Goal: Task Accomplishment & Management: Manage account settings

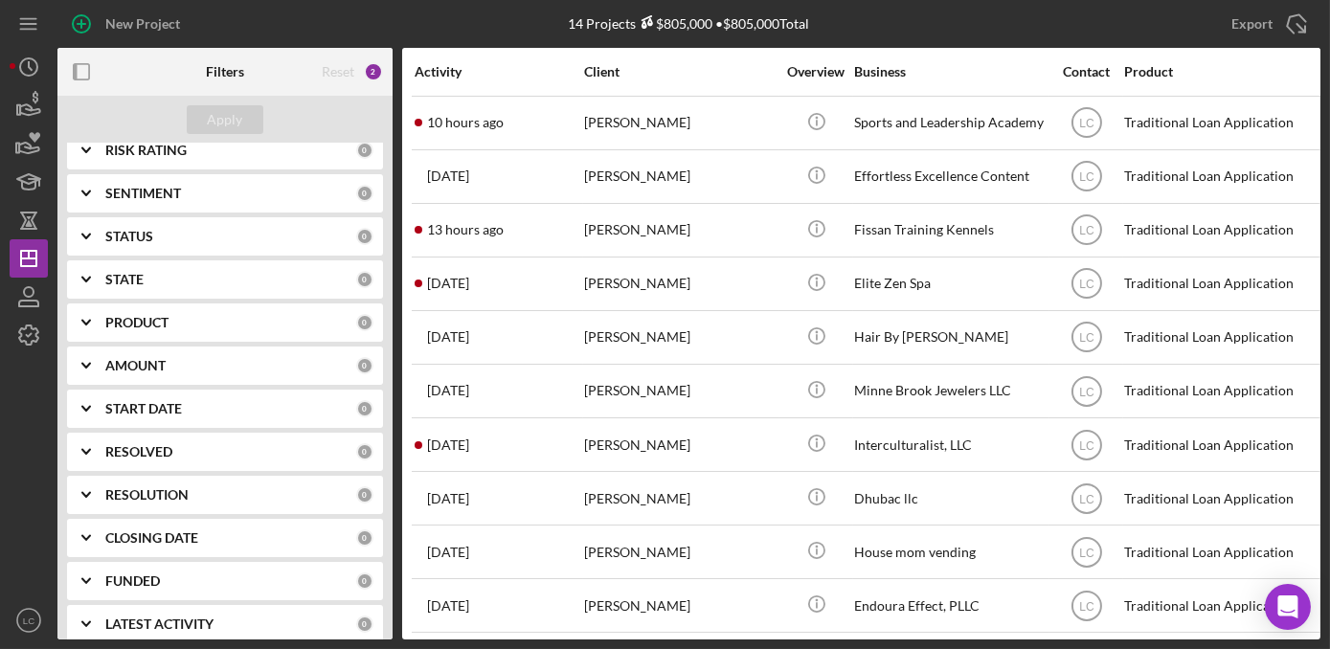
scroll to position [297, 0]
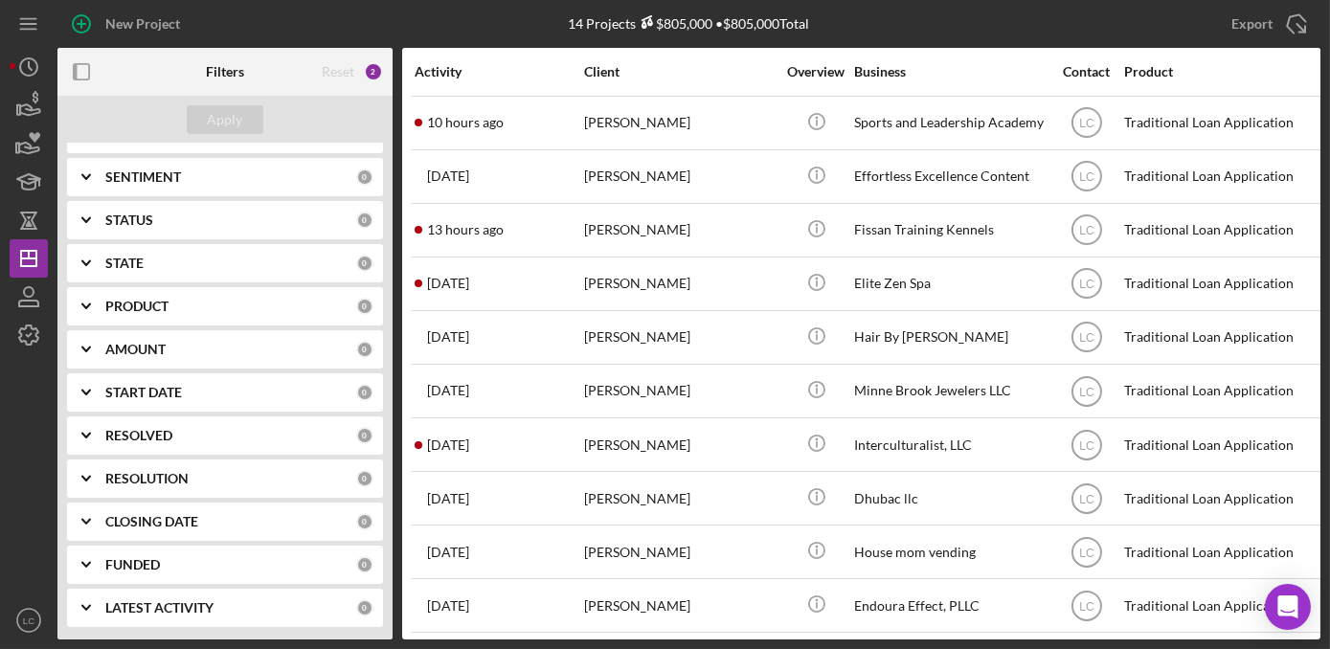
click at [152, 476] on b "RESOLUTION" at bounding box center [146, 478] width 83 height 15
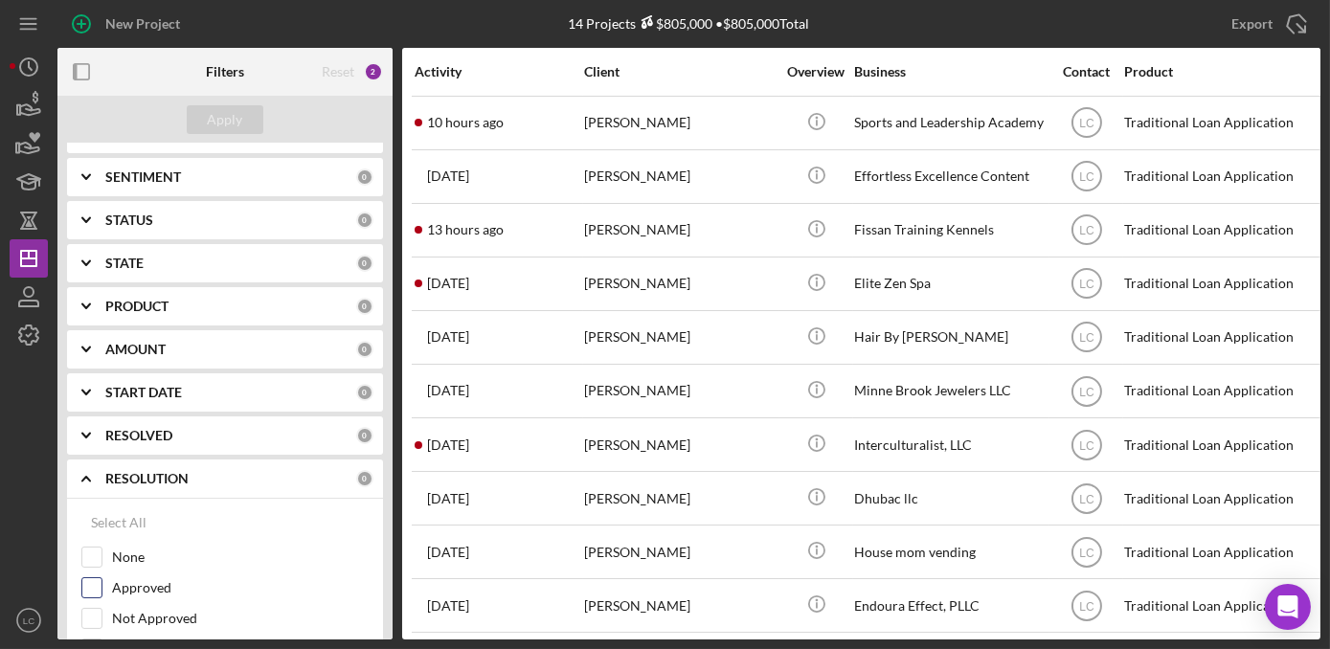
click at [126, 584] on label "Approved" at bounding box center [240, 587] width 257 height 19
click at [102, 584] on input "Approved" at bounding box center [91, 587] width 19 height 19
checkbox input "true"
click at [242, 116] on button "Apply" at bounding box center [225, 119] width 77 height 29
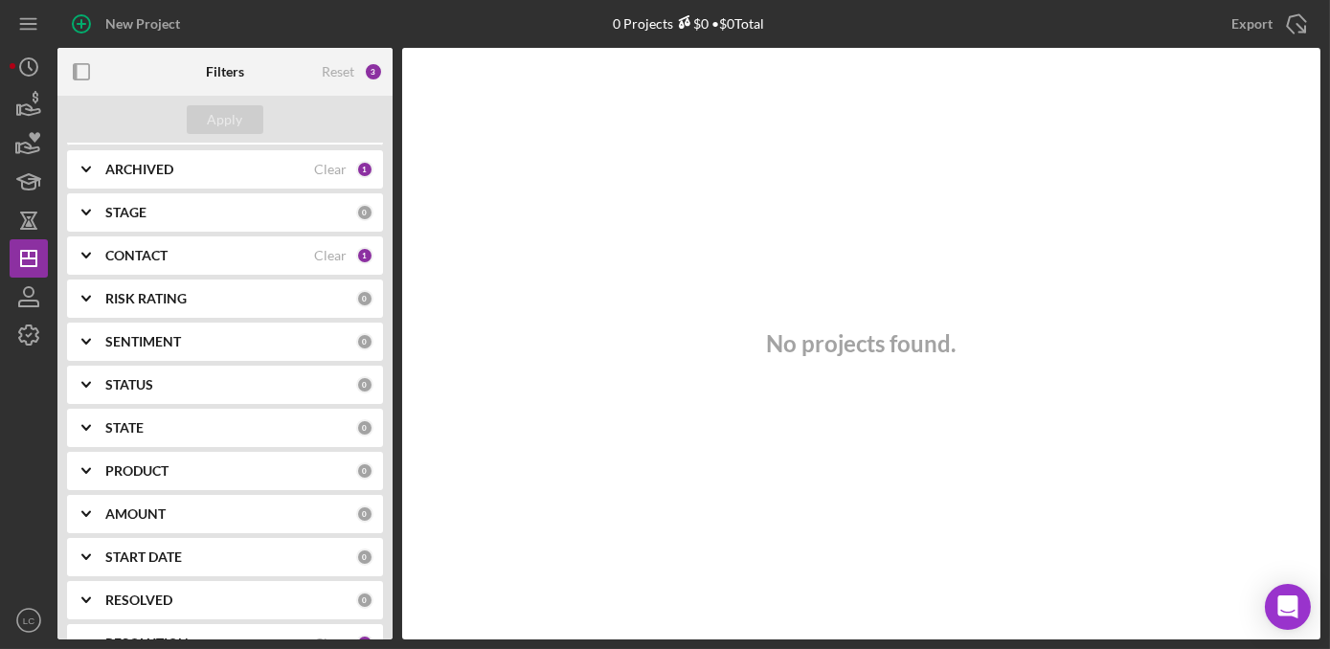
scroll to position [0, 0]
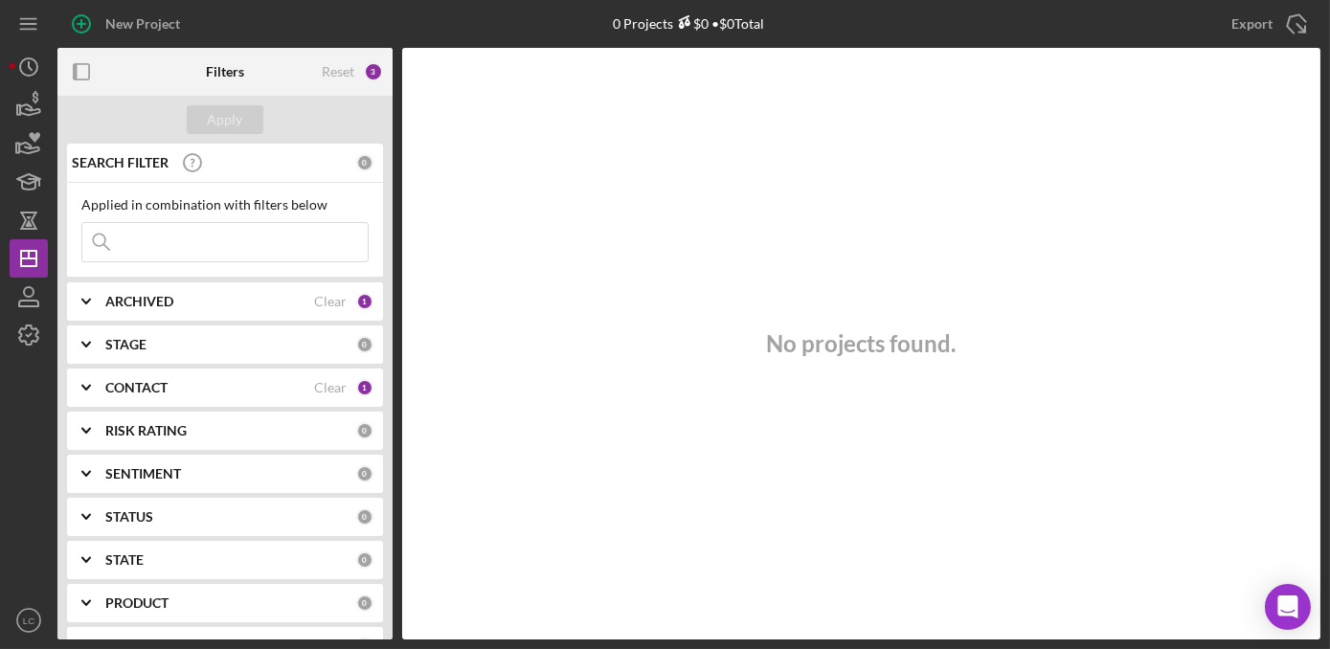
click at [107, 381] on icon "Icon/Expander" at bounding box center [86, 388] width 48 height 48
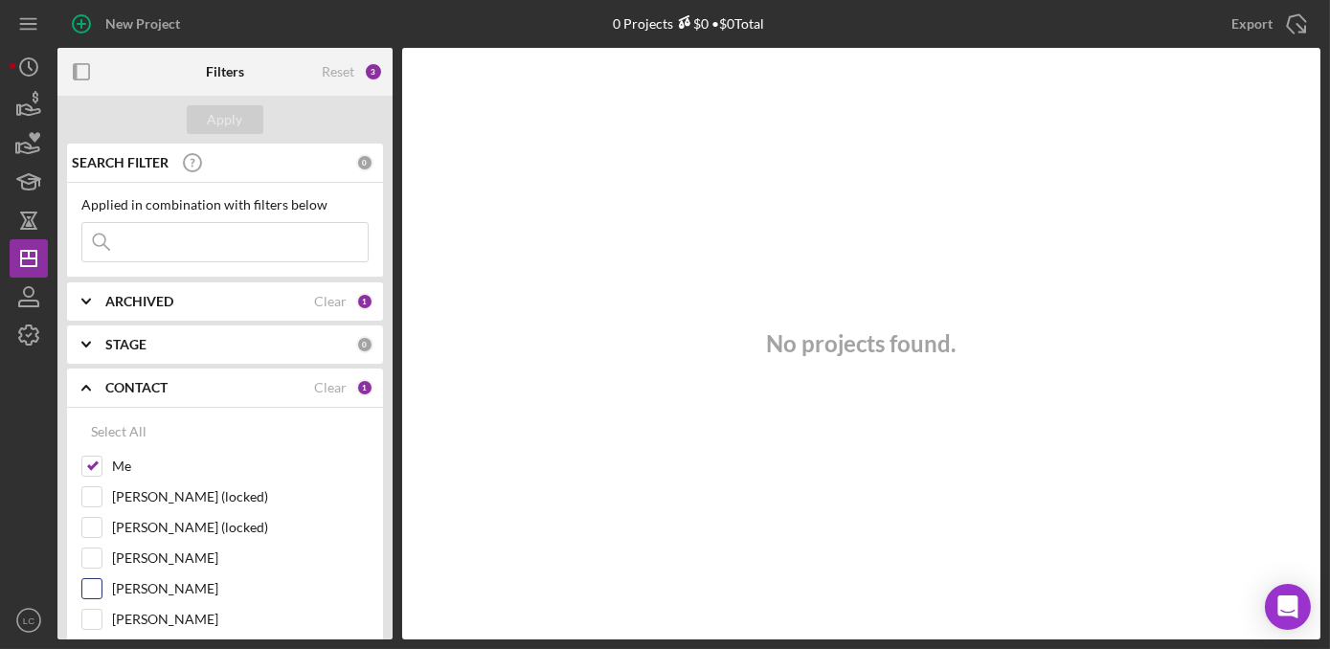
click at [95, 586] on input "[PERSON_NAME]" at bounding box center [91, 588] width 19 height 19
checkbox input "true"
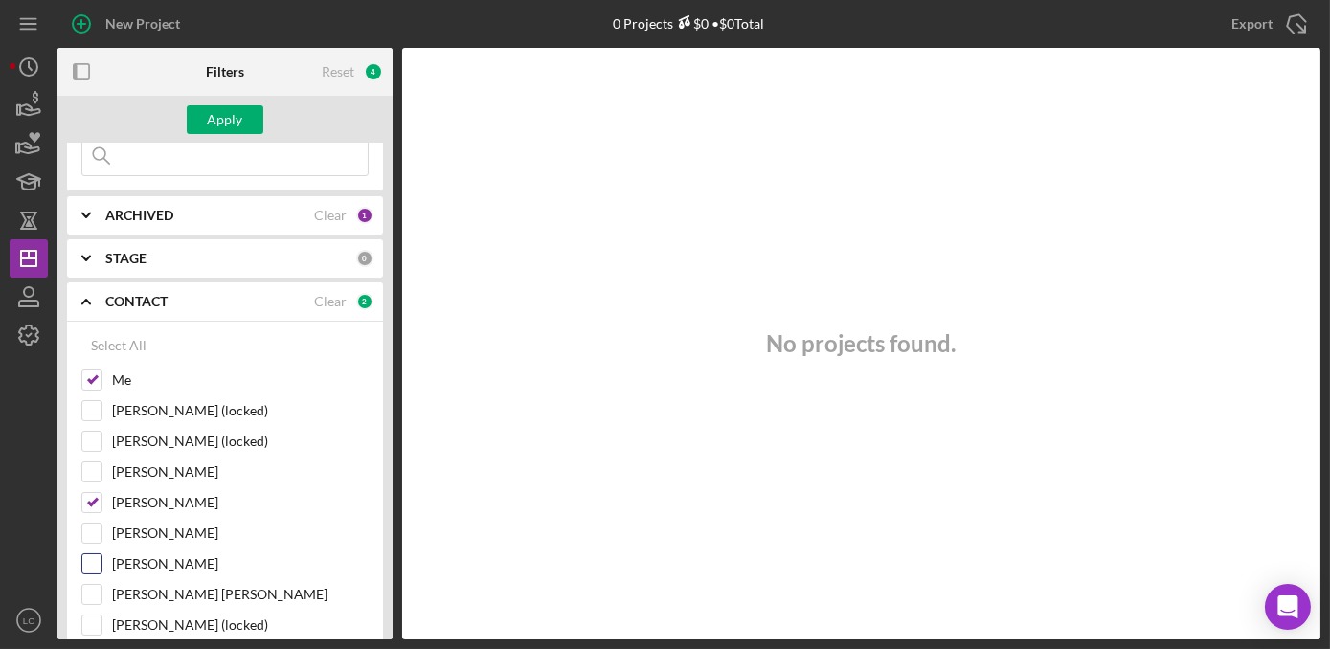
click at [100, 568] on div at bounding box center [91, 564] width 21 height 21
click at [100, 563] on input "[PERSON_NAME]" at bounding box center [91, 564] width 19 height 19
checkbox input "true"
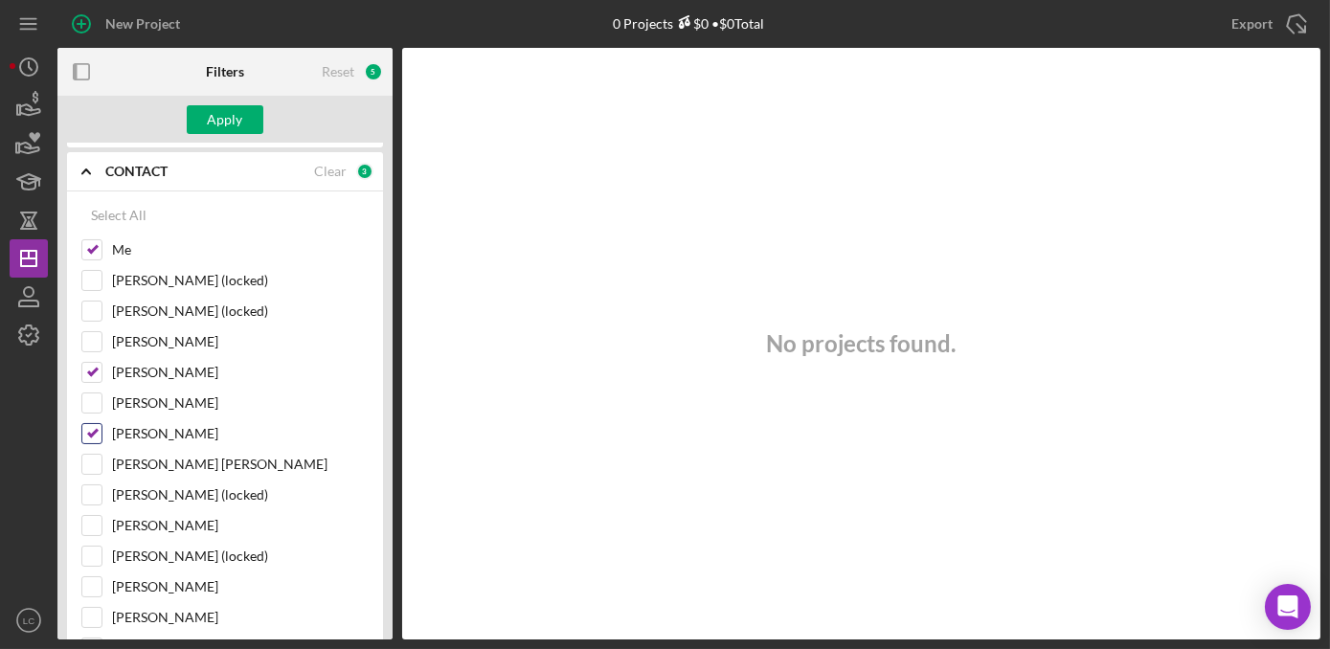
scroll to position [261, 0]
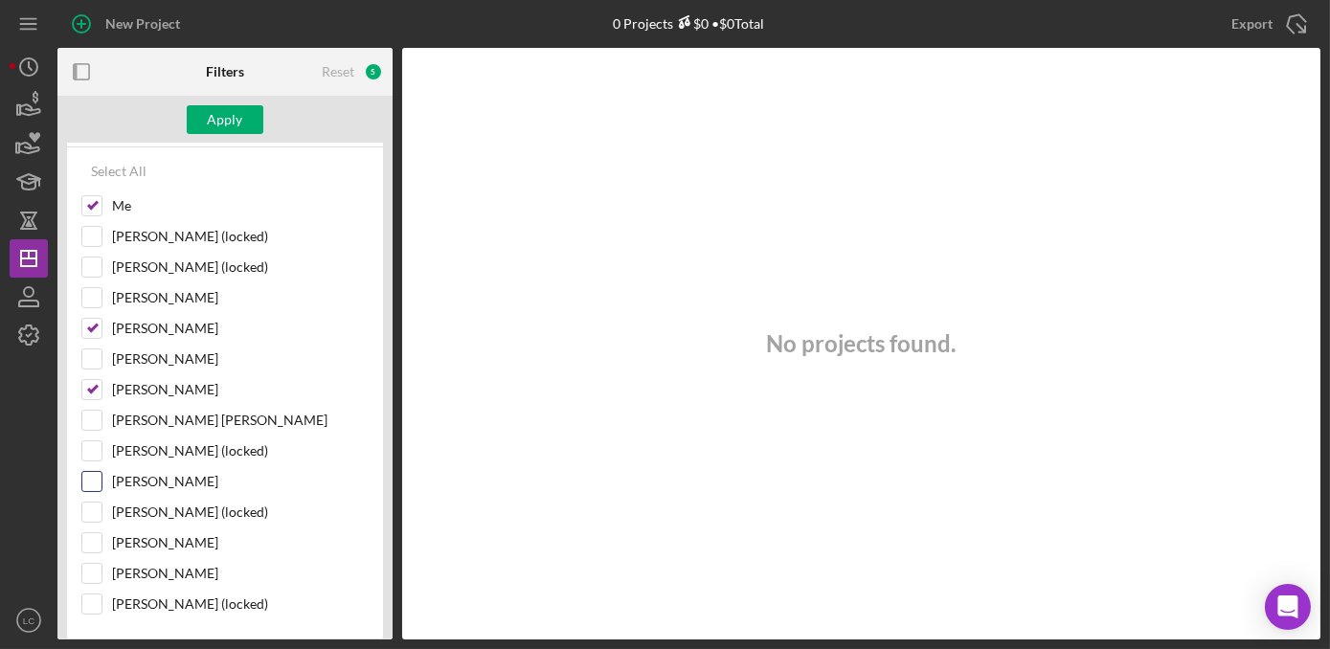
click at [95, 487] on div "[PERSON_NAME]" at bounding box center [224, 486] width 287 height 31
click at [87, 472] on input "[PERSON_NAME]" at bounding box center [91, 481] width 19 height 19
checkbox input "true"
click at [216, 127] on div "Apply" at bounding box center [225, 119] width 35 height 29
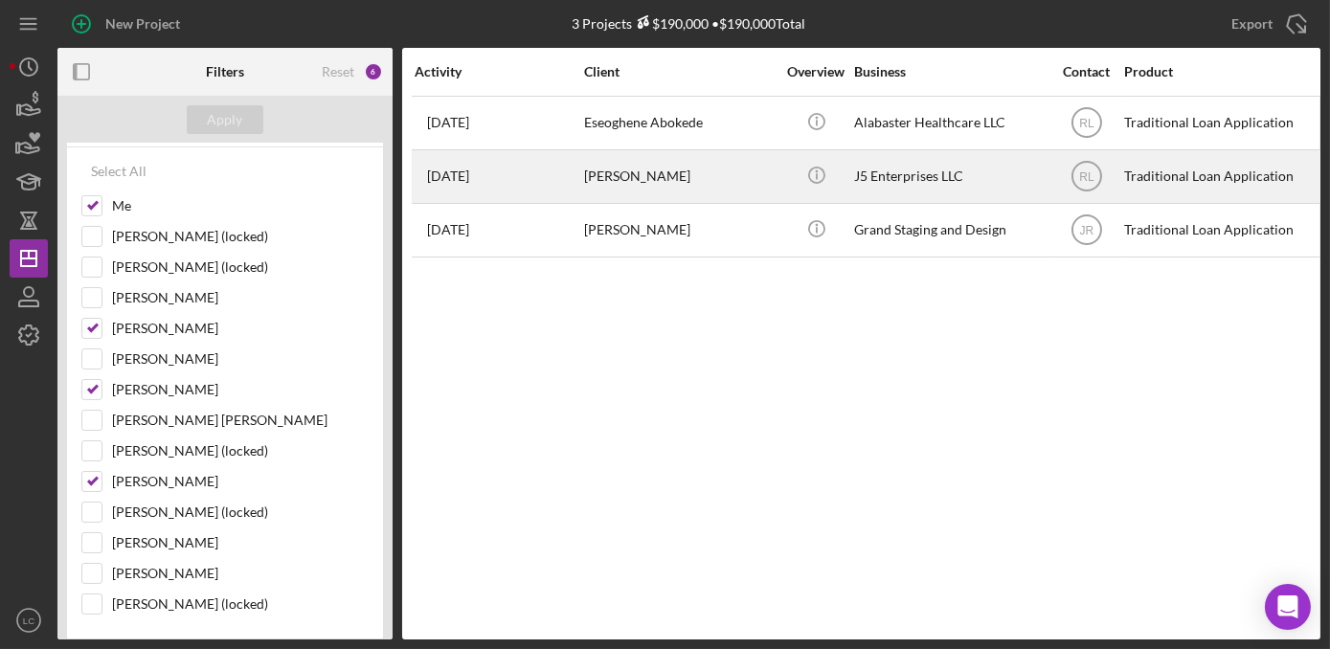
click at [661, 179] on div "[PERSON_NAME]" at bounding box center [680, 176] width 192 height 51
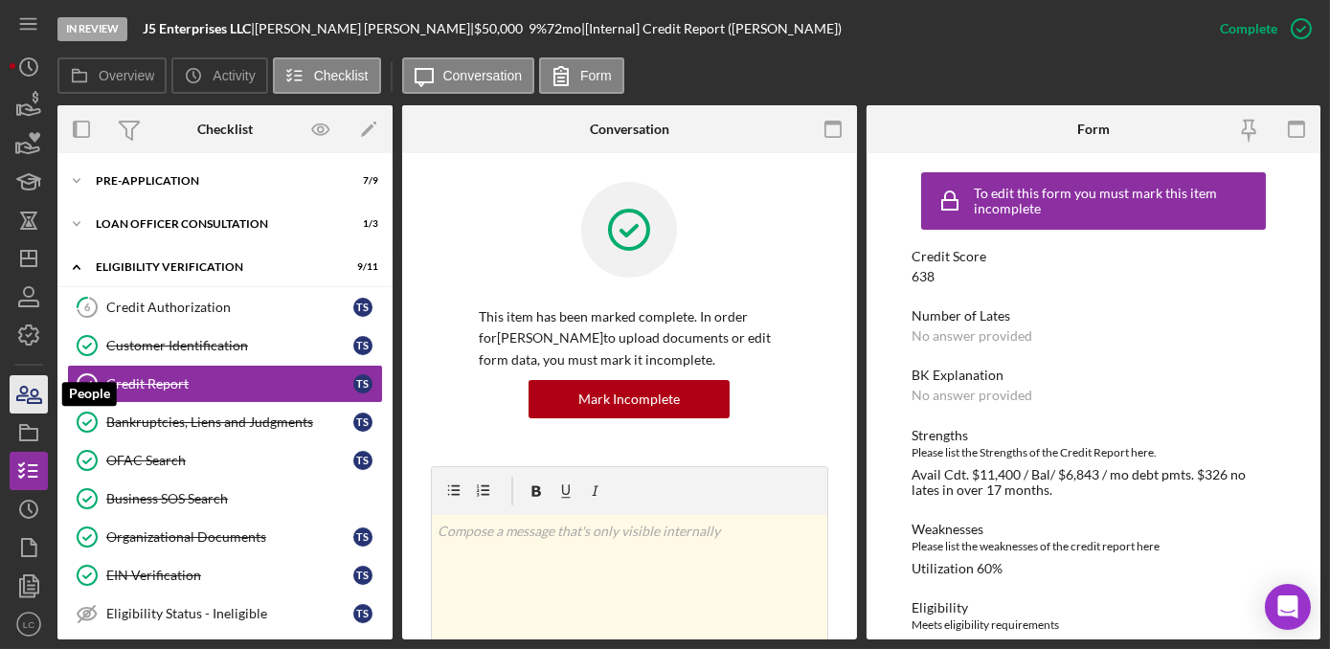
click at [27, 383] on icon "button" at bounding box center [29, 395] width 48 height 48
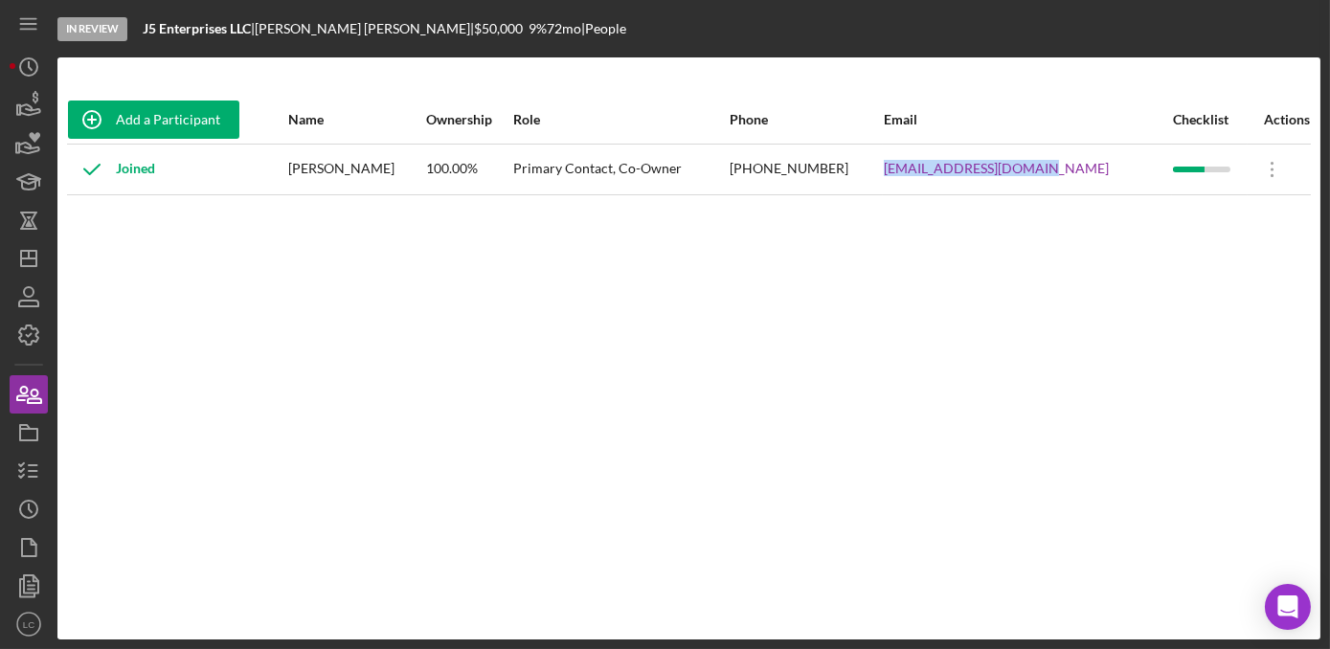
drag, startPoint x: 1080, startPoint y: 169, endPoint x: 921, endPoint y: 181, distance: 159.5
click at [921, 181] on td "[EMAIL_ADDRESS][DOMAIN_NAME]" at bounding box center [1027, 169] width 289 height 51
drag, startPoint x: 921, startPoint y: 181, endPoint x: 924, endPoint y: 170, distance: 10.9
copy link "[EMAIL_ADDRESS][DOMAIN_NAME]"
click at [20, 459] on icon "button" at bounding box center [29, 471] width 48 height 48
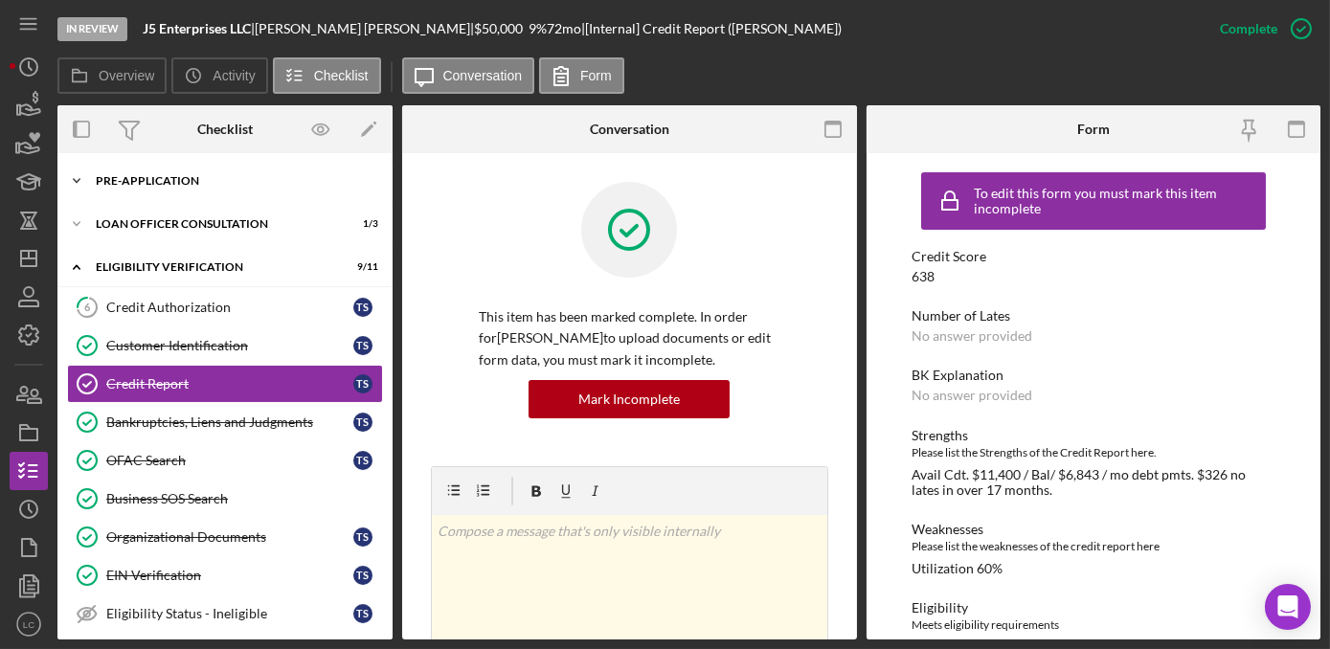
click at [79, 184] on icon "Icon/Expander" at bounding box center [76, 181] width 38 height 38
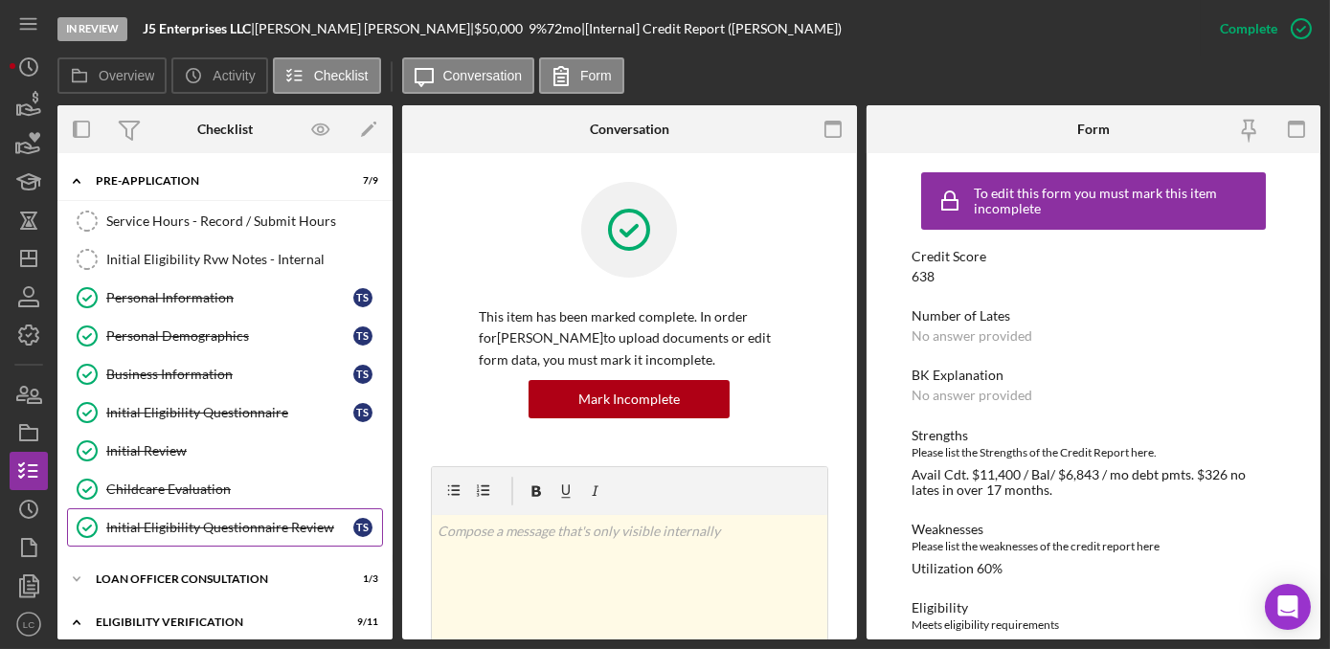
click at [179, 524] on div "Initial Eligibility Questionnaire Review" at bounding box center [229, 527] width 247 height 15
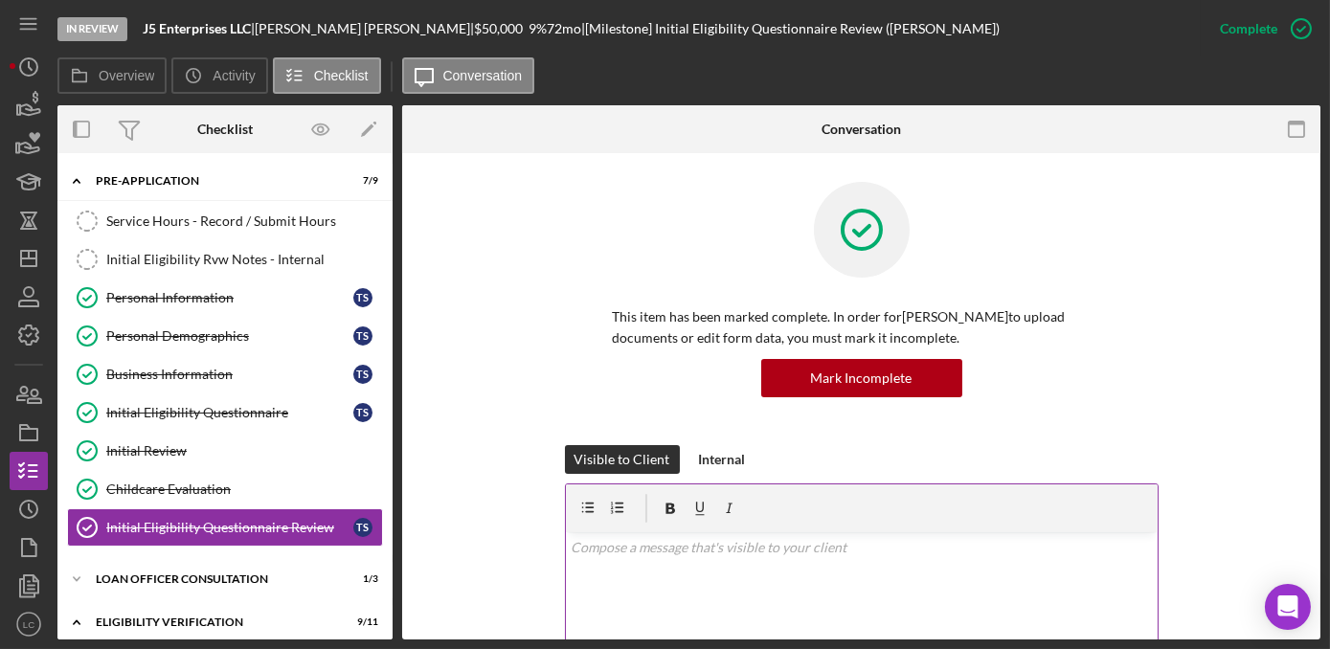
click at [649, 594] on div "v Color teal Color pink Remove color Add row above Add row below Add column bef…" at bounding box center [862, 616] width 592 height 168
drag, startPoint x: 651, startPoint y: 577, endPoint x: 542, endPoint y: 348, distance: 253.6
click at [542, 348] on div "This item has been marked complete. In order for [PERSON_NAME] to upload docume…" at bounding box center [861, 313] width 861 height 263
click at [668, 557] on p at bounding box center [861, 547] width 581 height 21
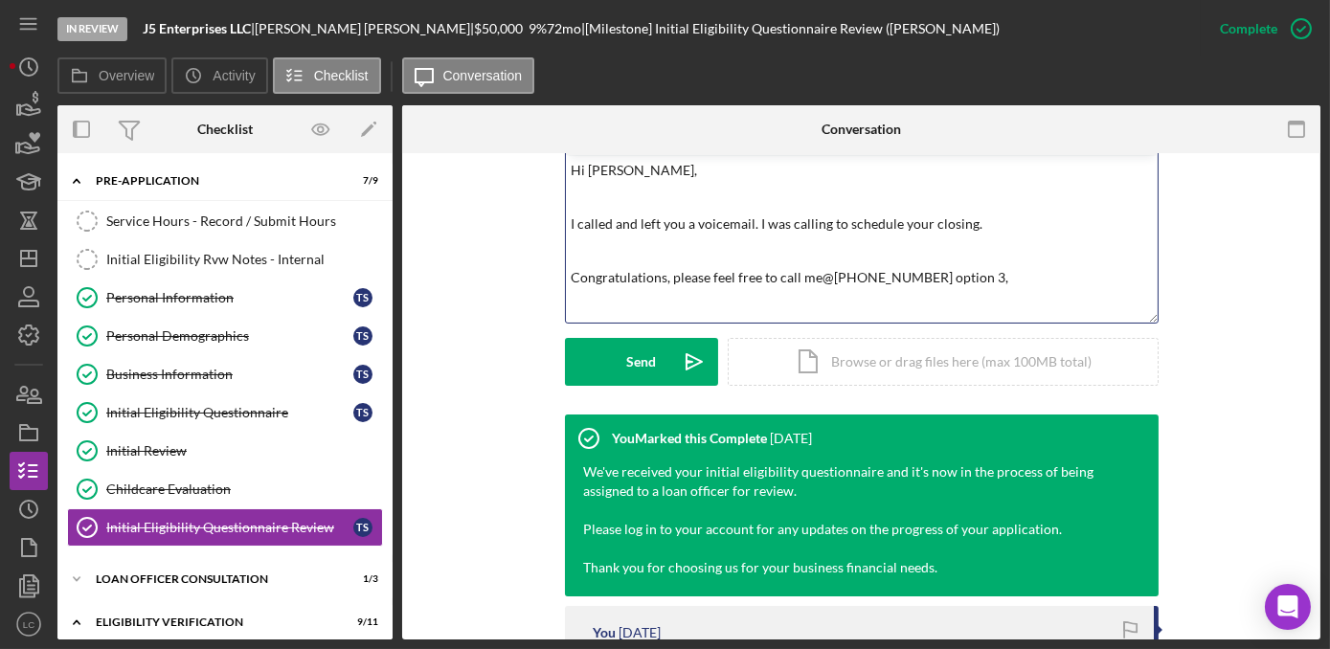
scroll to position [407, 0]
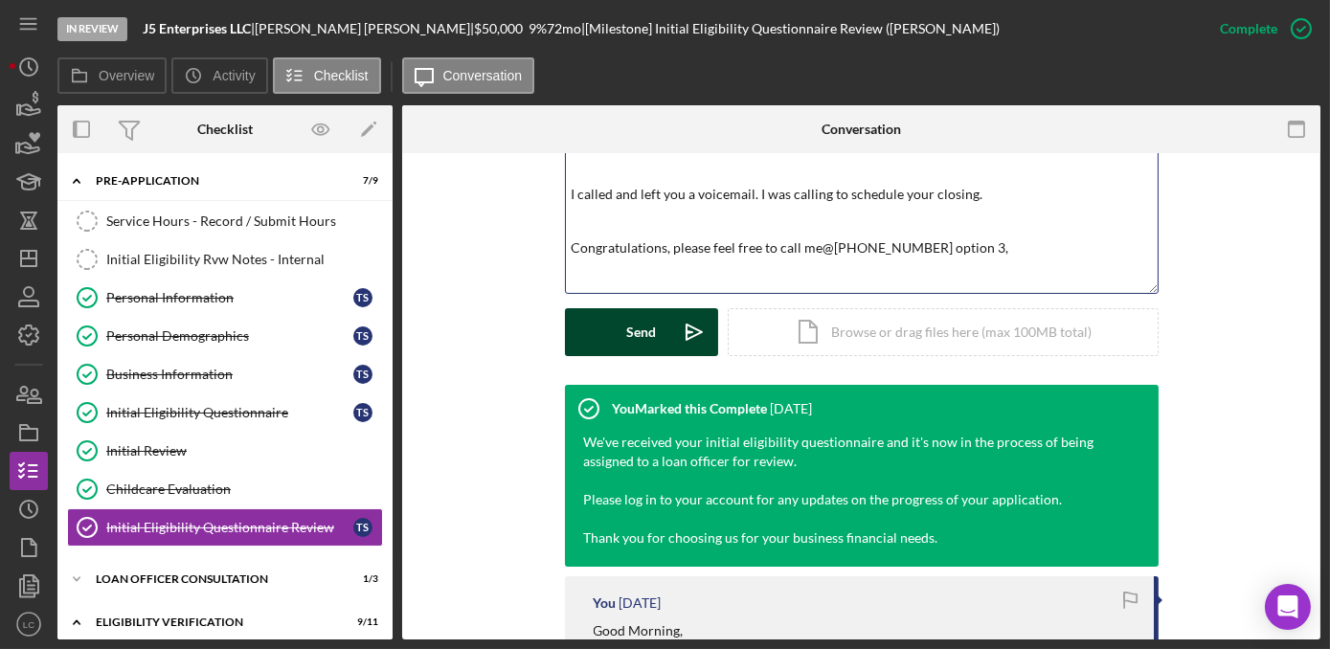
click at [640, 337] on div "Send" at bounding box center [641, 332] width 30 height 48
